Goal: Task Accomplishment & Management: Use online tool/utility

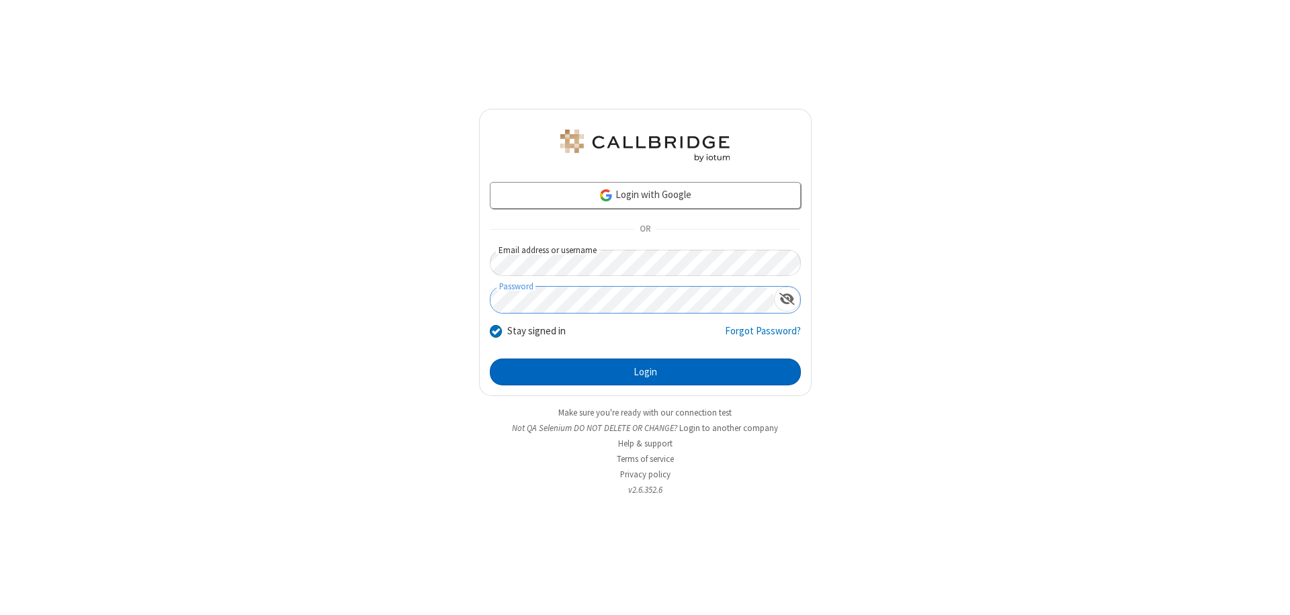
click at [645, 372] on button "Login" at bounding box center [645, 372] width 311 height 27
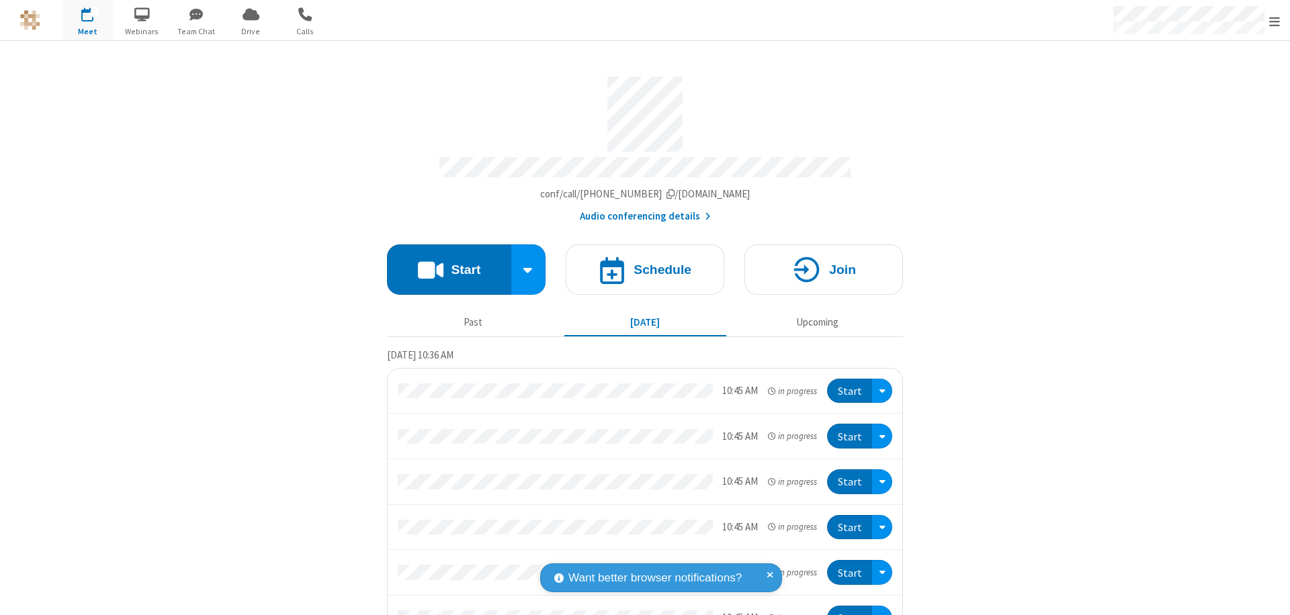
click at [443, 263] on button "Start" at bounding box center [449, 269] width 124 height 50
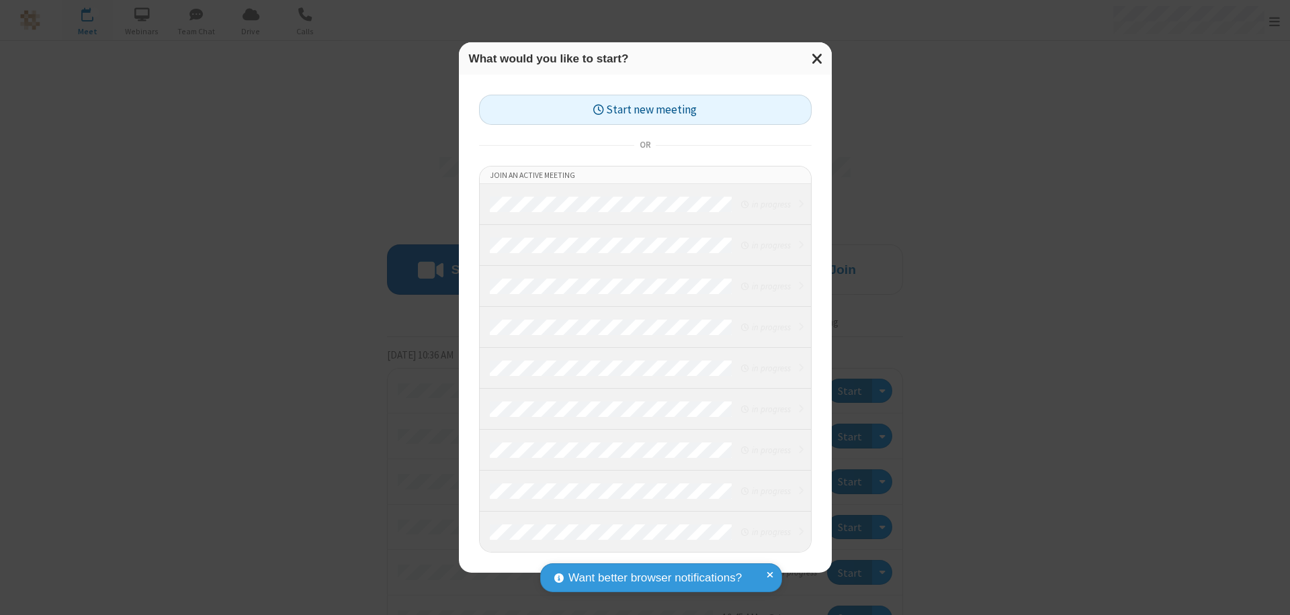
click at [645, 109] on button "Start new meeting" at bounding box center [645, 110] width 332 height 30
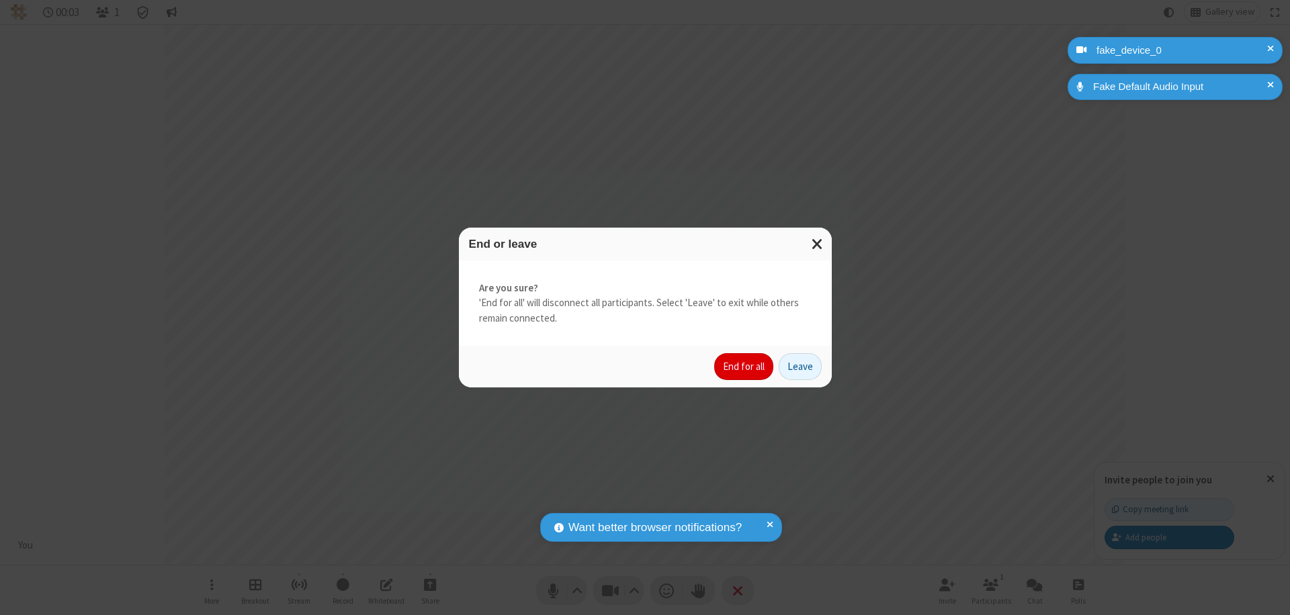
click at [744, 367] on button "End for all" at bounding box center [743, 366] width 59 height 27
